Goal: Transaction & Acquisition: Purchase product/service

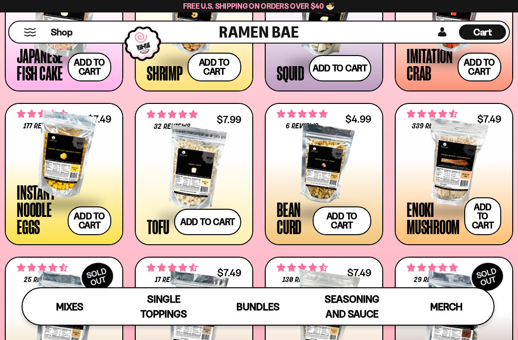
scroll to position [781, 0]
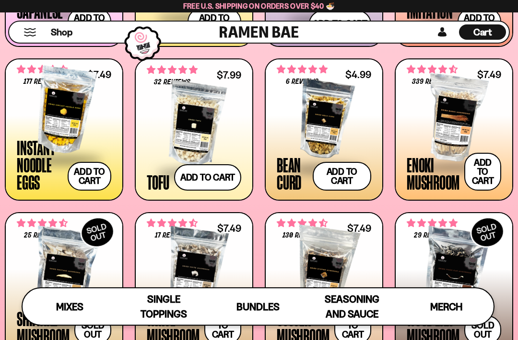
scroll to position [826, 0]
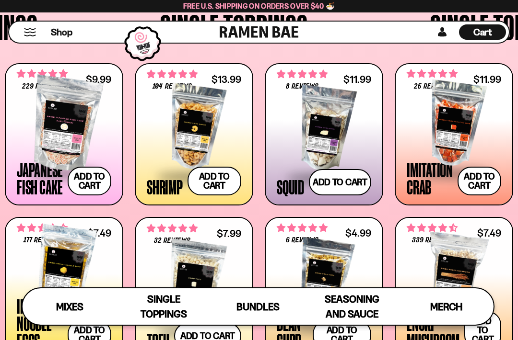
scroll to position [54, 0]
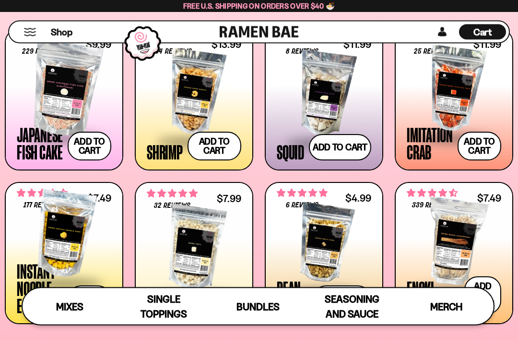
scroll to position [681, 0]
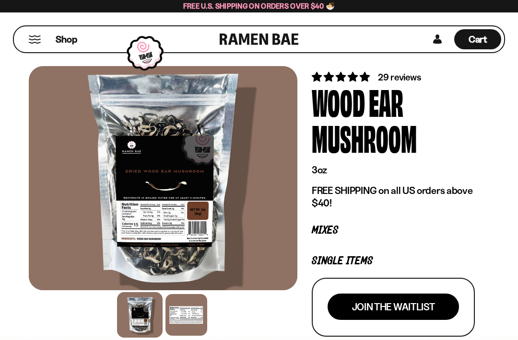
scroll to position [30, 0]
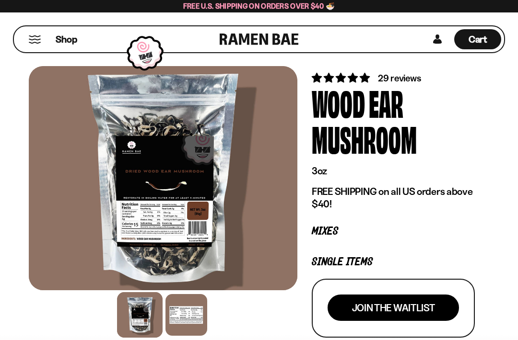
click at [75, 40] on span "Shop" at bounding box center [67, 39] width 22 height 13
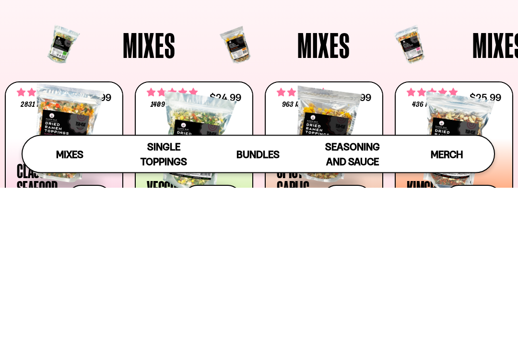
scroll to position [305, 0]
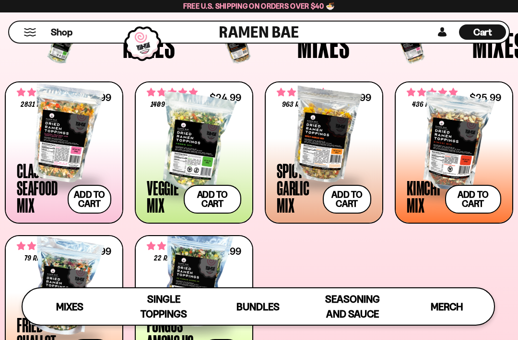
click at [359, 244] on div "**********" at bounding box center [259, 229] width 508 height 297
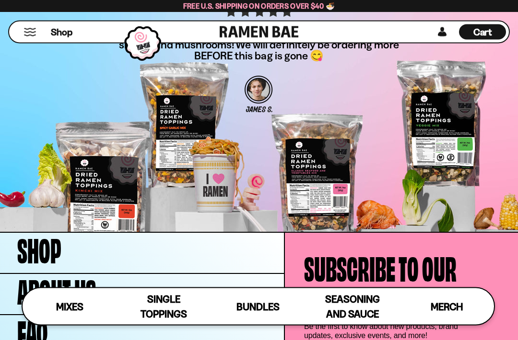
scroll to position [2331, 0]
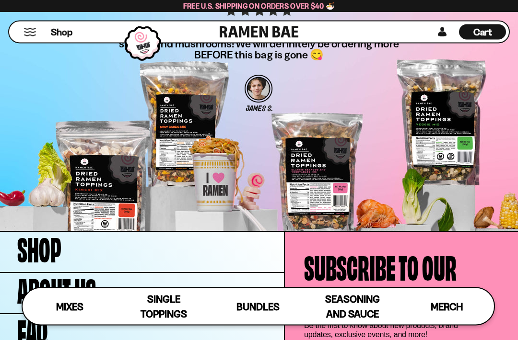
click at [117, 210] on section "It was so amazing!!! We loved the vegetables with the bite size shrimp and mush…" at bounding box center [259, 86] width 518 height 291
click at [108, 199] on section "It was so amazing!!! We loved the vegetables with the bite size shrimp and mush…" at bounding box center [259, 86] width 518 height 291
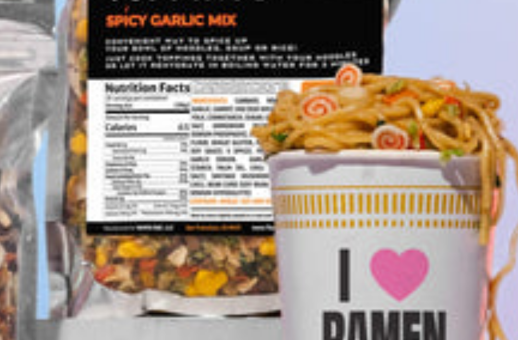
click at [29, 38] on section "It was so amazing!!! We loved the vegetables with the bite size shrimp and mush…" at bounding box center [259, 77] width 518 height 291
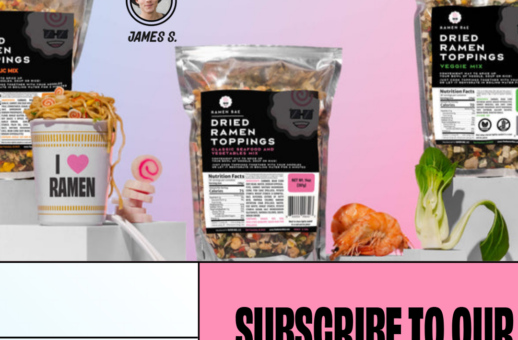
click at [164, 71] on section "It was so amazing!!! We loved the vegetables with the bite size shrimp and mush…" at bounding box center [259, 77] width 518 height 291
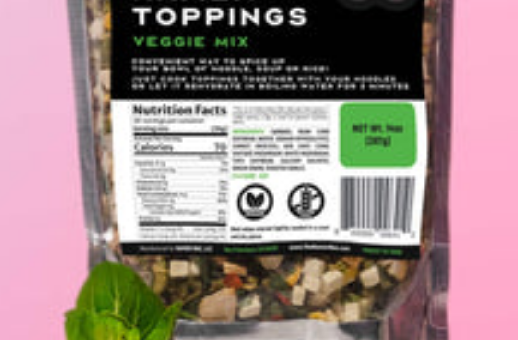
click at [54, 44] on section "It was so amazing!!! We loved the vegetables with the bite size shrimp and mush…" at bounding box center [259, 77] width 518 height 291
click at [60, 31] on section "It was so amazing!!! We loved the vegetables with the bite size shrimp and mush…" at bounding box center [259, 77] width 518 height 291
click at [63, 29] on section "It was so amazing!!! We loved the vegetables with the bite size shrimp and mush…" at bounding box center [259, 77] width 518 height 291
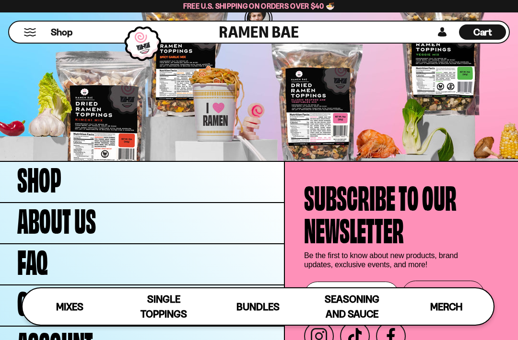
scroll to position [2403, 0]
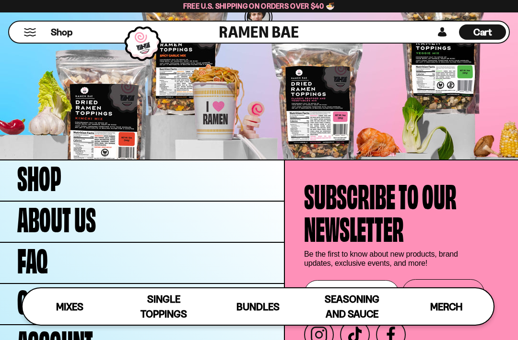
click at [253, 313] on span "Bundles" at bounding box center [257, 307] width 43 height 12
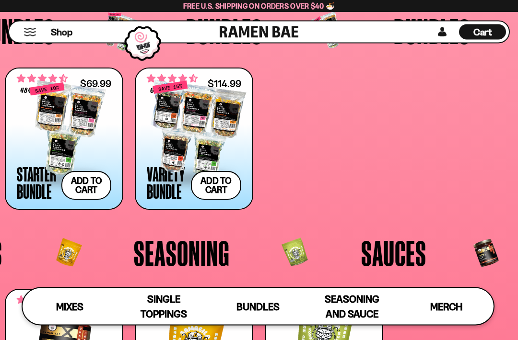
scroll to position [1533, 0]
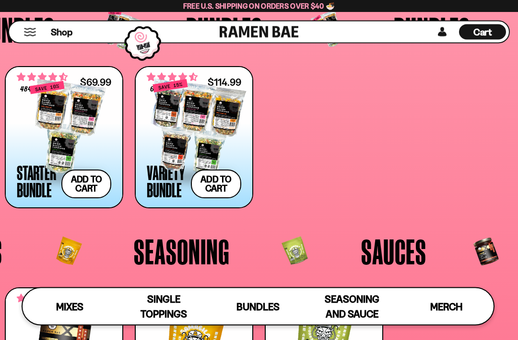
click at [70, 154] on div at bounding box center [64, 128] width 94 height 96
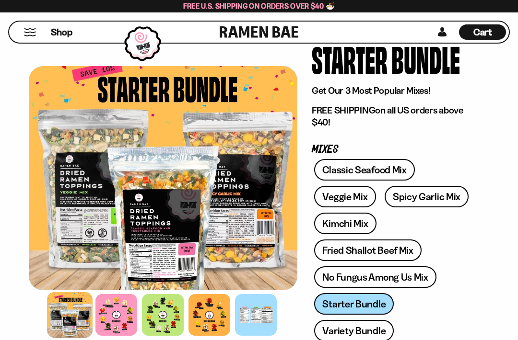
scroll to position [75, 0]
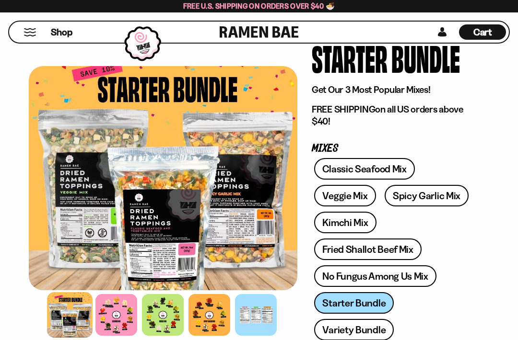
click at [360, 329] on link "Variety Bundle" at bounding box center [354, 330] width 80 height 22
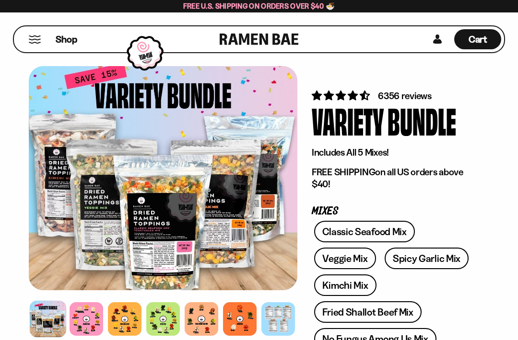
scroll to position [13, 0]
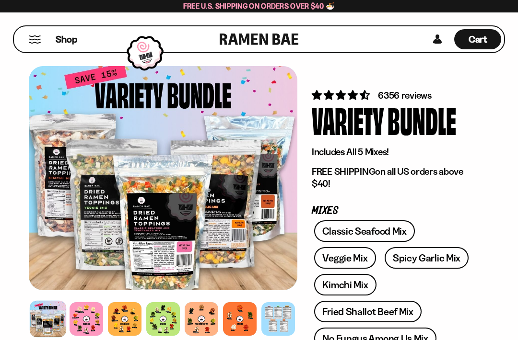
click at [216, 233] on div at bounding box center [163, 178] width 268 height 224
